Goal: Transaction & Acquisition: Purchase product/service

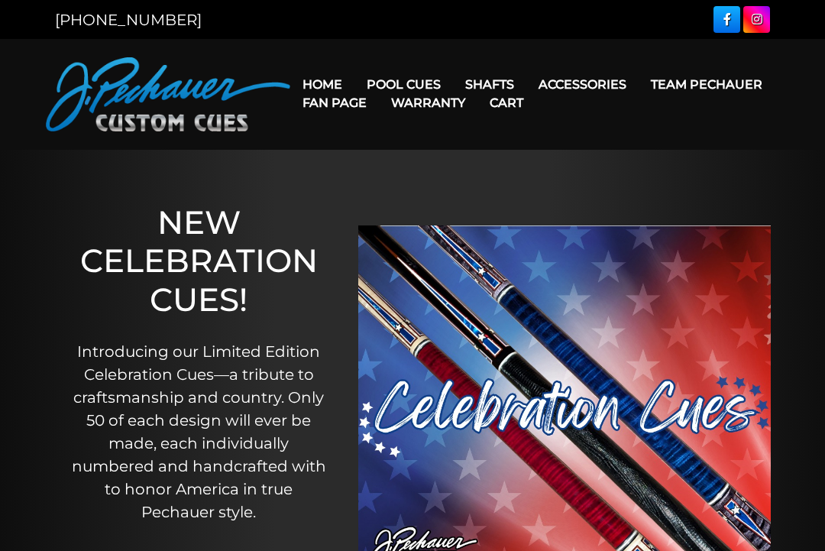
click at [475, 138] on link "JP Series (T) – NEW" at bounding box center [450, 127] width 188 height 21
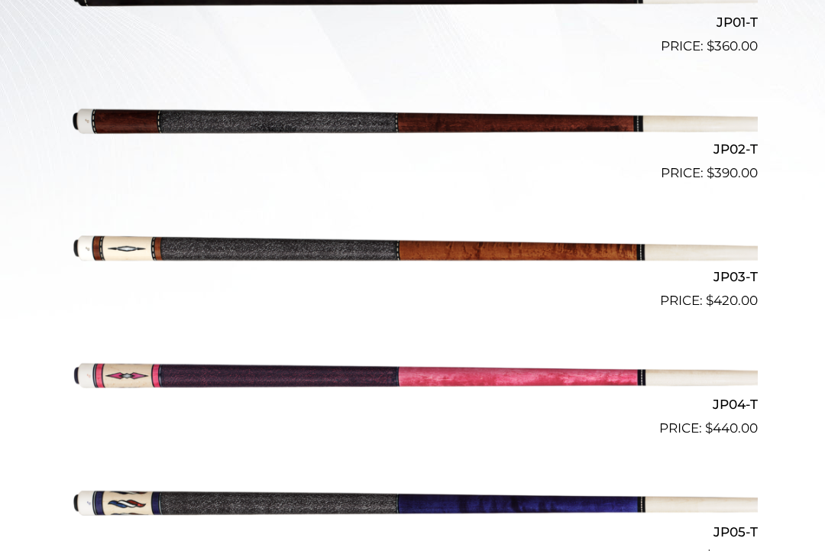
scroll to position [556, 0]
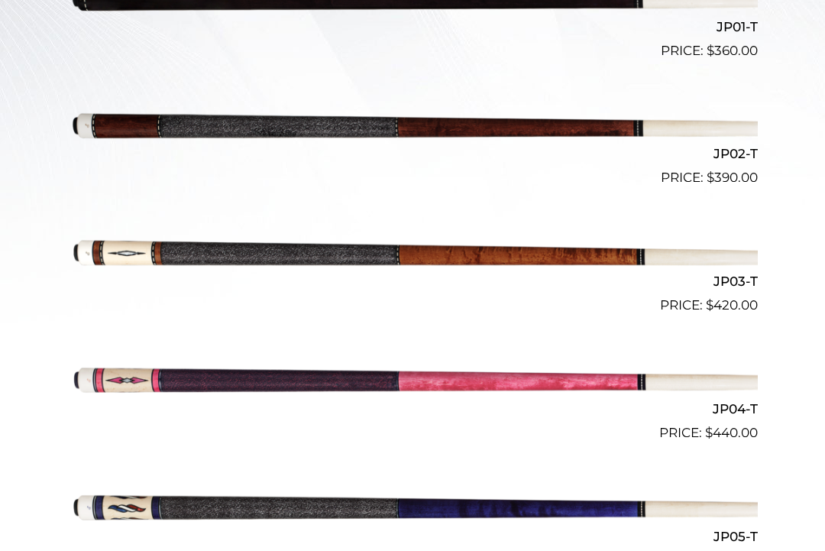
click at [734, 280] on h2 "JP03-T" at bounding box center [412, 281] width 691 height 28
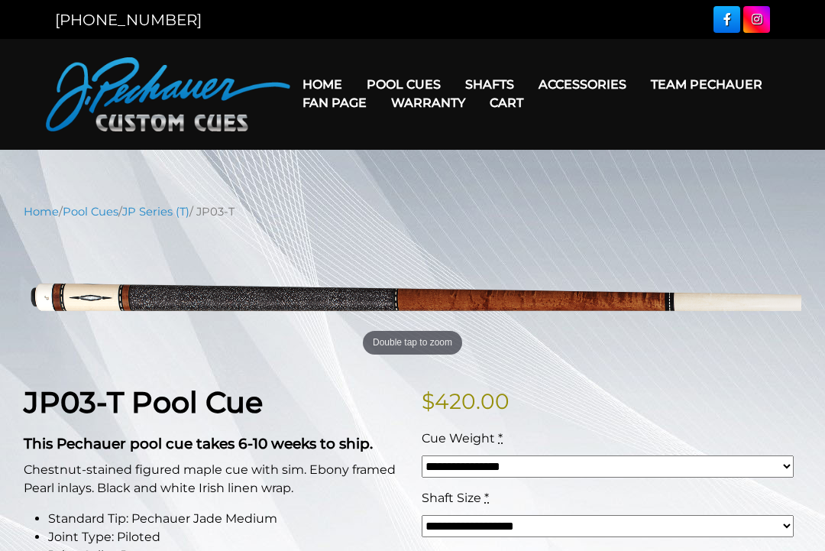
click at [623, 160] on link "Performance Plus Low Deflection Shafts" at bounding box center [587, 149] width 264 height 21
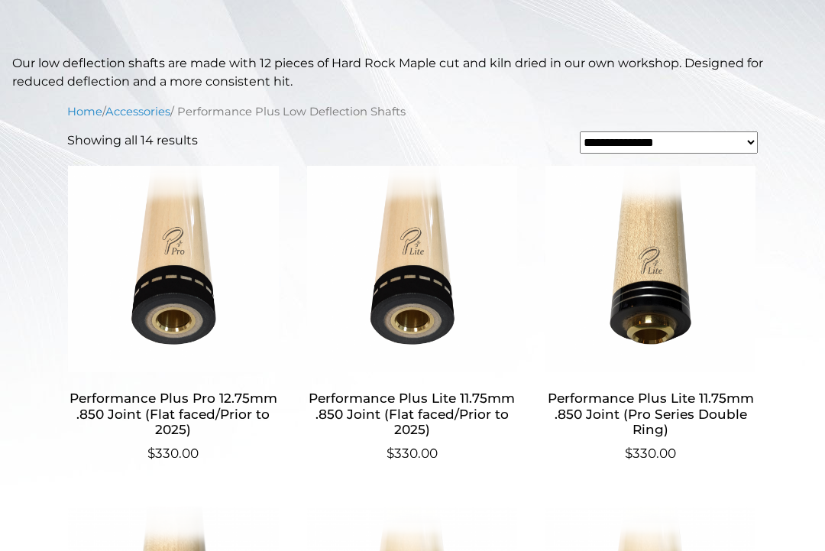
scroll to position [394, 0]
click at [203, 287] on img at bounding box center [173, 270] width 212 height 206
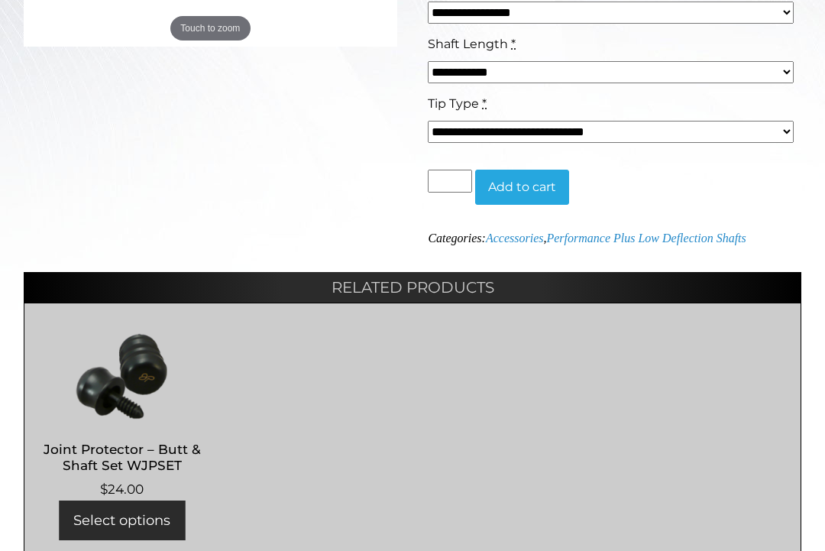
scroll to position [569, 0]
